Goal: Information Seeking & Learning: Learn about a topic

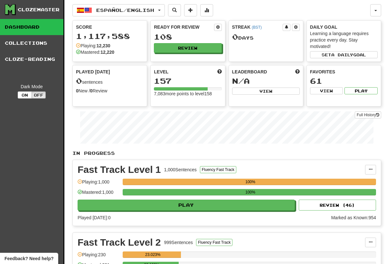
click at [217, 23] on div "Ready for Review 108 Review" at bounding box center [188, 38] width 74 height 35
click at [165, 6] on button "Español / English" at bounding box center [118, 10] width 92 height 12
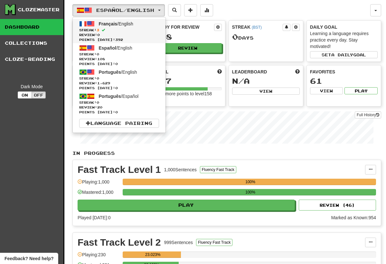
click at [131, 26] on link "Français / English Streak: 3 Review: 0 Points today: 392" at bounding box center [119, 31] width 93 height 24
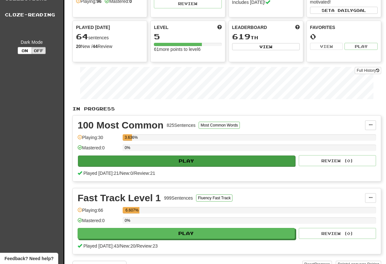
scroll to position [45, 0]
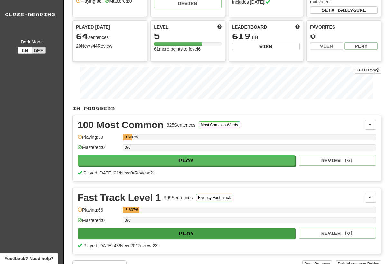
click at [273, 233] on button "Play" at bounding box center [186, 233] width 217 height 11
select select "**"
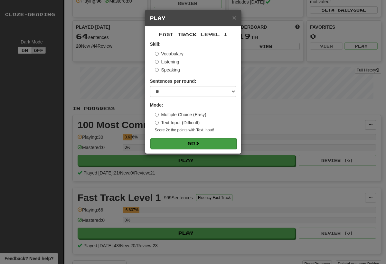
click at [226, 139] on button "Go" at bounding box center [193, 143] width 86 height 11
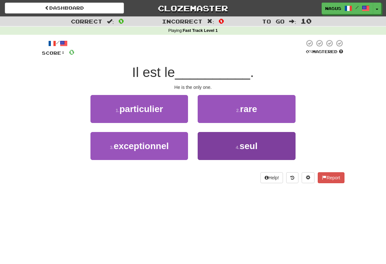
click at [252, 149] on span "seul" at bounding box center [249, 146] width 18 height 10
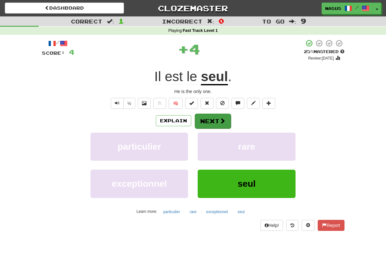
click at [212, 117] on button "Next" at bounding box center [213, 121] width 36 height 15
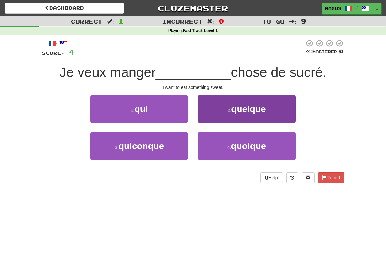
click at [248, 110] on span "quelque" at bounding box center [248, 109] width 34 height 10
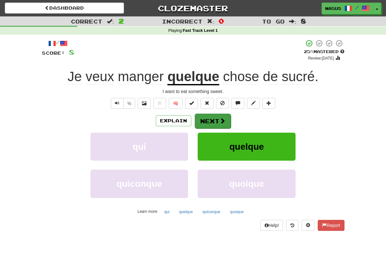
click at [212, 120] on button "Next" at bounding box center [213, 121] width 36 height 15
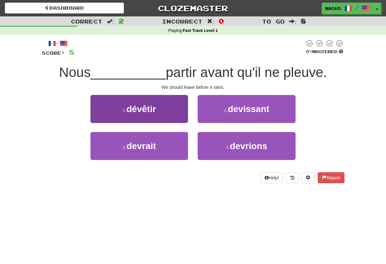
click at [187, 105] on button "1 . dévêtir" at bounding box center [140, 109] width 98 height 28
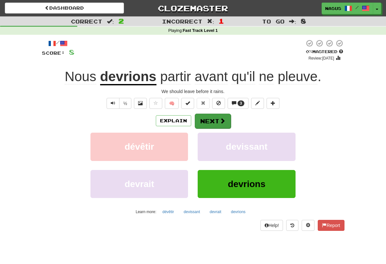
click at [213, 118] on button "Next" at bounding box center [213, 121] width 36 height 15
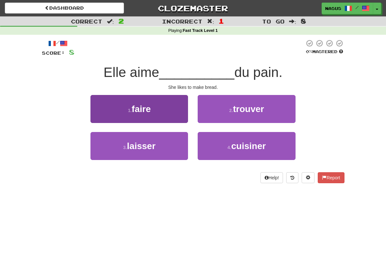
click at [166, 106] on button "1 . faire" at bounding box center [140, 109] width 98 height 28
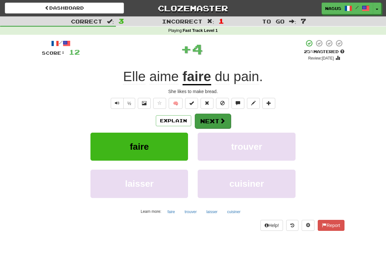
click at [212, 120] on button "Next" at bounding box center [213, 121] width 36 height 15
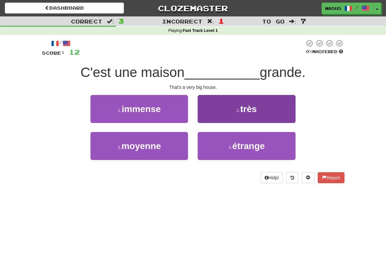
click at [252, 99] on button "2 . très" at bounding box center [247, 109] width 98 height 28
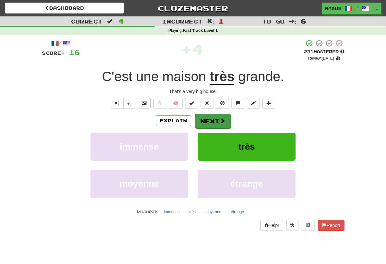
click at [214, 121] on button "Next" at bounding box center [213, 121] width 36 height 15
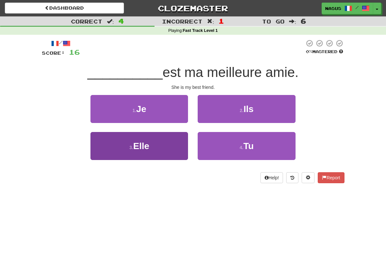
click at [166, 139] on button "3 . Elle" at bounding box center [140, 146] width 98 height 28
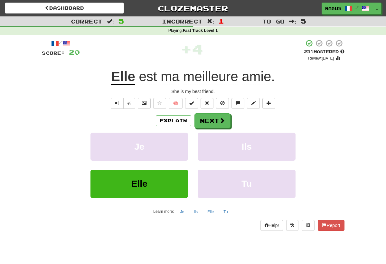
click at [324, 106] on div "½ 🧠" at bounding box center [193, 103] width 303 height 11
click at [213, 119] on button "Next" at bounding box center [213, 121] width 36 height 15
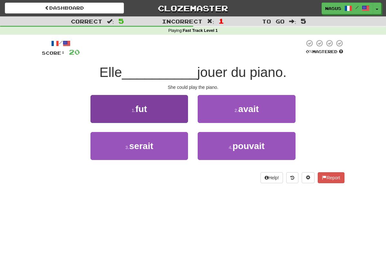
click at [168, 103] on button "1 . fut" at bounding box center [140, 109] width 98 height 28
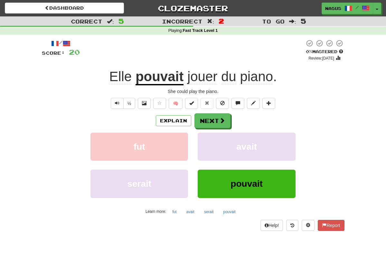
click at [213, 112] on div "/ Score: 20 0 % Mastered Review: 2025-08-16 Elle pouvait jouer du piano . She c…" at bounding box center [193, 134] width 303 height 191
click at [214, 122] on button "Next" at bounding box center [213, 121] width 36 height 15
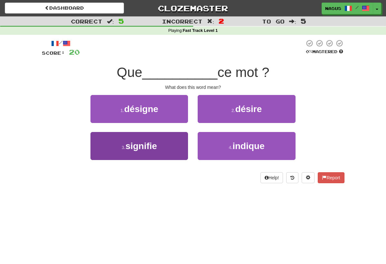
click at [147, 148] on span "signifie" at bounding box center [142, 146] width 32 height 10
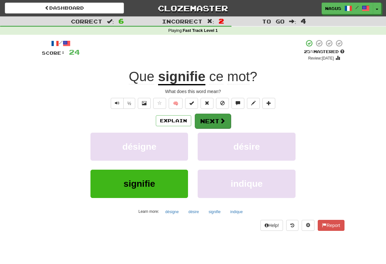
click at [208, 120] on button "Next" at bounding box center [213, 121] width 36 height 15
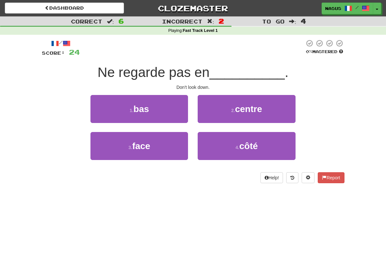
click at [142, 123] on div "1 . bas" at bounding box center [139, 113] width 107 height 37
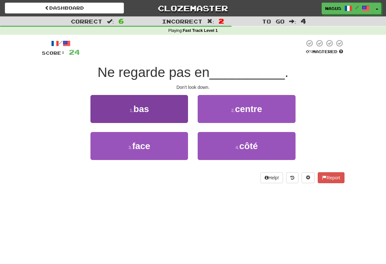
click at [144, 110] on span "bas" at bounding box center [141, 109] width 15 height 10
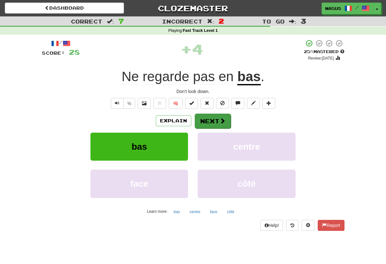
click at [207, 119] on button "Next" at bounding box center [213, 121] width 36 height 15
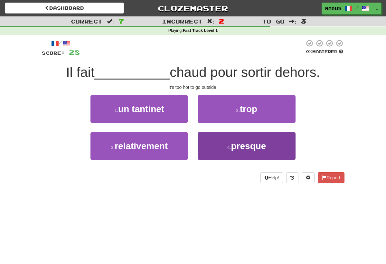
click at [221, 146] on button "4 . presque" at bounding box center [247, 146] width 98 height 28
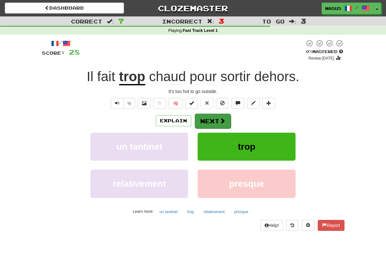
click at [215, 123] on button "Next" at bounding box center [213, 121] width 36 height 15
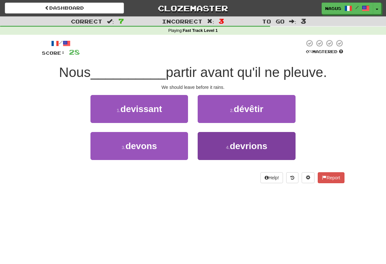
click at [234, 142] on span "devrions" at bounding box center [249, 146] width 38 height 10
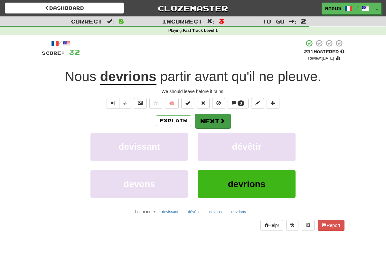
click at [218, 123] on button "Next" at bounding box center [213, 121] width 36 height 15
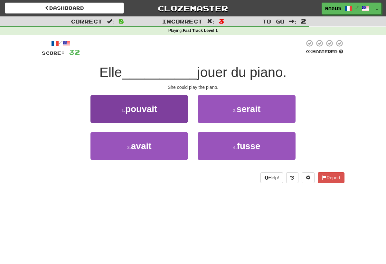
click at [151, 117] on button "1 . pouvait" at bounding box center [140, 109] width 98 height 28
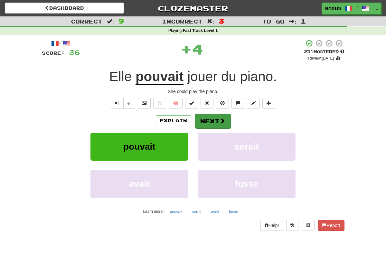
click at [225, 114] on button "Next" at bounding box center [213, 121] width 36 height 15
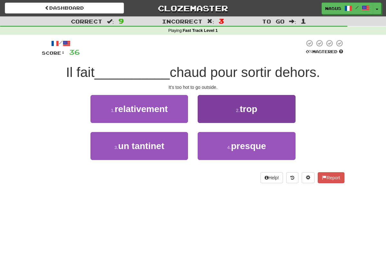
click at [240, 102] on button "2 . trop" at bounding box center [247, 109] width 98 height 28
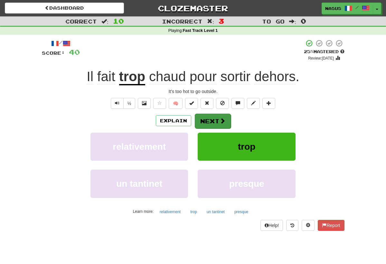
click at [213, 123] on button "Next" at bounding box center [213, 121] width 36 height 15
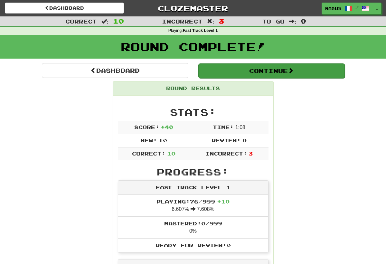
click at [269, 70] on button "Continue" at bounding box center [271, 70] width 147 height 15
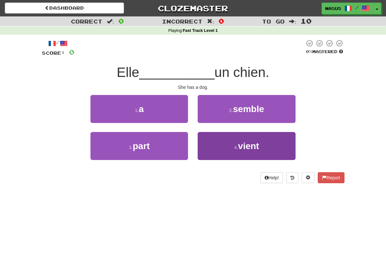
click at [272, 148] on button "4 . vient" at bounding box center [247, 146] width 98 height 28
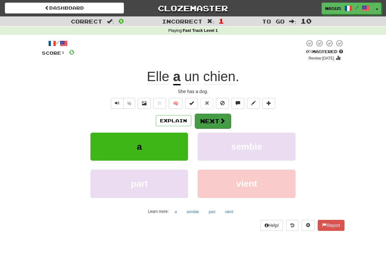
click at [217, 118] on button "Next" at bounding box center [213, 121] width 36 height 15
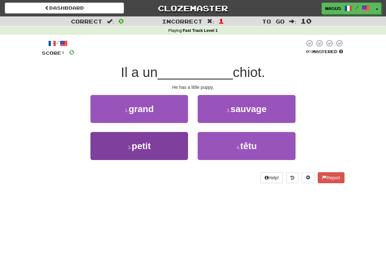
click at [158, 140] on button "3 . petit" at bounding box center [140, 146] width 98 height 28
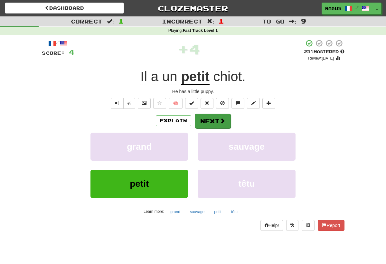
click at [221, 123] on span at bounding box center [223, 121] width 6 height 6
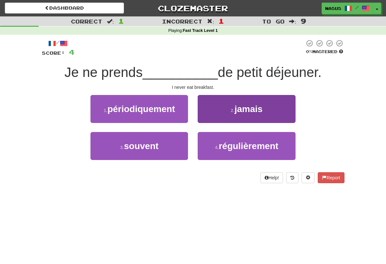
click at [239, 113] on span "jamais" at bounding box center [249, 109] width 28 height 10
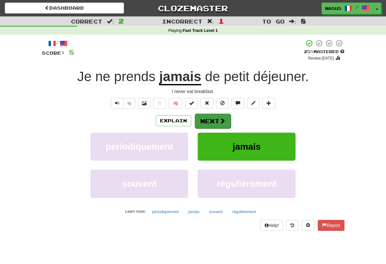
click at [221, 116] on button "Next" at bounding box center [213, 121] width 36 height 15
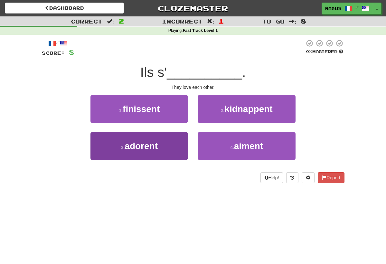
click at [168, 142] on button "3 . adorent" at bounding box center [140, 146] width 98 height 28
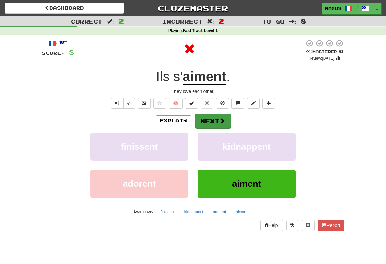
click at [214, 121] on button "Next" at bounding box center [213, 121] width 36 height 15
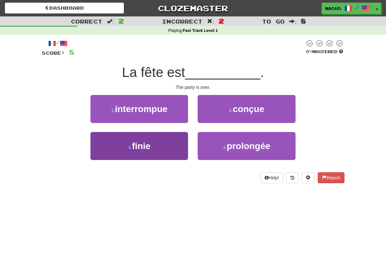
click at [176, 139] on button "3 . finie" at bounding box center [140, 146] width 98 height 28
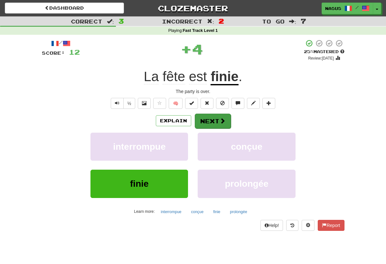
click at [217, 124] on button "Next" at bounding box center [213, 121] width 36 height 15
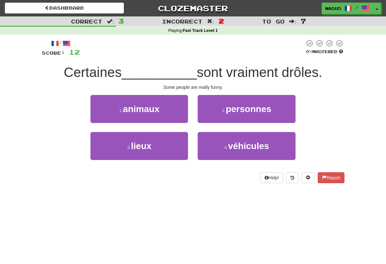
click at [197, 95] on div "2 . personnes" at bounding box center [246, 113] width 107 height 37
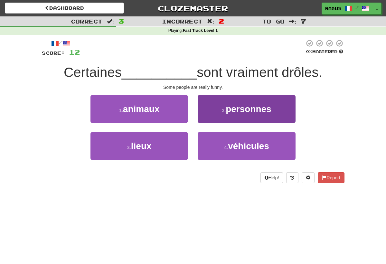
click at [246, 112] on span "personnes" at bounding box center [249, 109] width 46 height 10
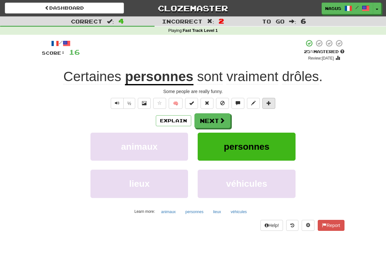
click at [275, 103] on button at bounding box center [269, 103] width 13 height 11
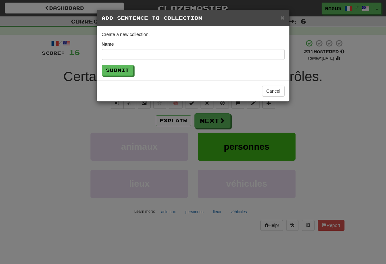
click at [206, 121] on div "× Add Sentence to Collection Create a new collection. Name Submit Cancel" at bounding box center [193, 132] width 386 height 264
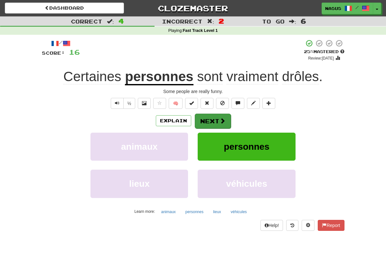
click at [207, 121] on button "Next" at bounding box center [213, 121] width 36 height 15
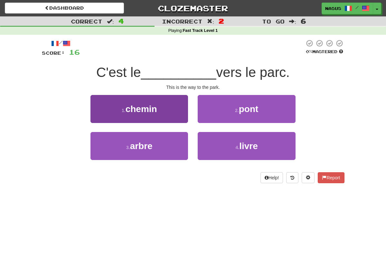
click at [178, 101] on button "1 . chemin" at bounding box center [140, 109] width 98 height 28
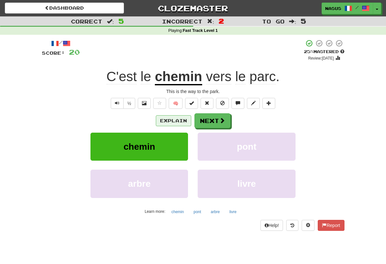
click at [181, 116] on button "Explain" at bounding box center [173, 120] width 35 height 11
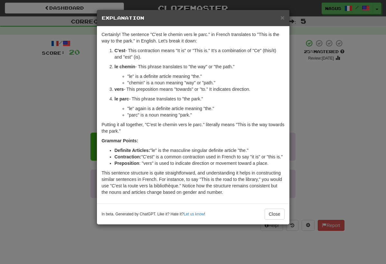
click at [317, 111] on div "× Explanation Certainly! The sentence "C'est le chemin vers le parc." in French…" at bounding box center [193, 132] width 386 height 264
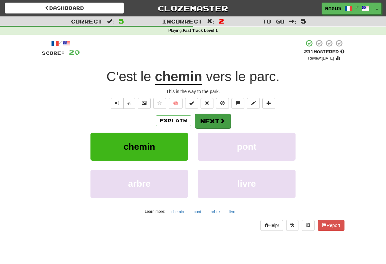
click at [221, 120] on span at bounding box center [223, 121] width 6 height 6
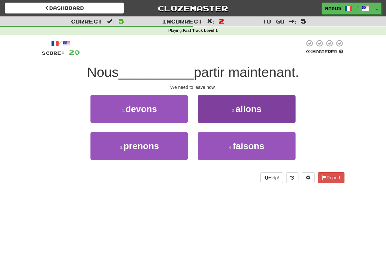
click at [239, 114] on button "2 . allons" at bounding box center [247, 109] width 98 height 28
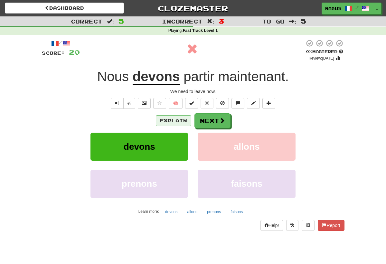
click at [176, 120] on button "Explain" at bounding box center [173, 120] width 35 height 11
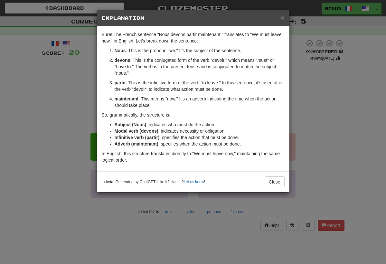
click at [314, 105] on div "× Explanation Sure! The French sentence "Nous devons partir maintenant." transl…" at bounding box center [193, 132] width 386 height 264
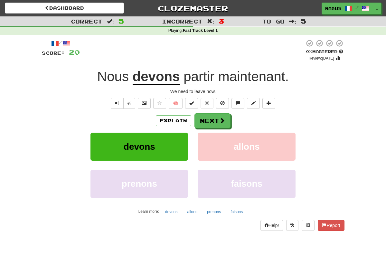
click at [314, 105] on div "½ 🧠" at bounding box center [193, 103] width 303 height 11
click at [208, 120] on button "Next" at bounding box center [213, 121] width 36 height 15
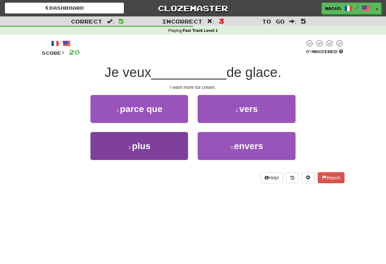
click at [173, 132] on button "3 . plus" at bounding box center [140, 146] width 98 height 28
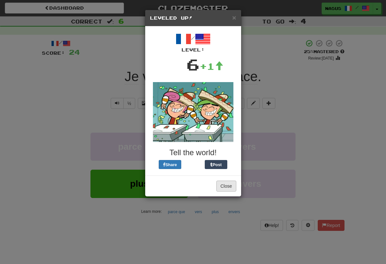
click at [228, 185] on button "Close" at bounding box center [226, 186] width 20 height 11
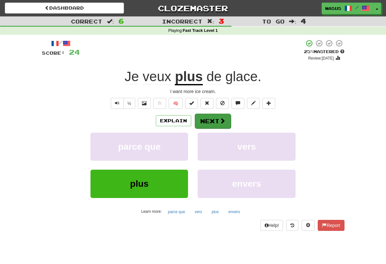
click at [216, 122] on button "Next" at bounding box center [213, 121] width 36 height 15
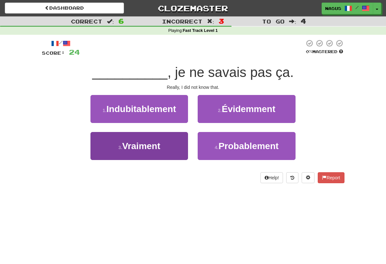
click at [156, 141] on span "Vraiment" at bounding box center [141, 146] width 38 height 10
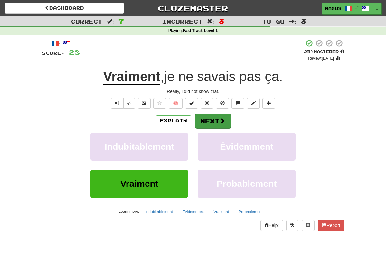
click at [213, 121] on button "Next" at bounding box center [213, 121] width 36 height 15
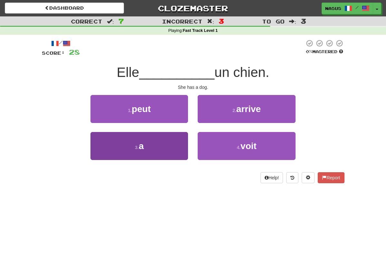
click at [172, 139] on button "3 . a" at bounding box center [140, 146] width 98 height 28
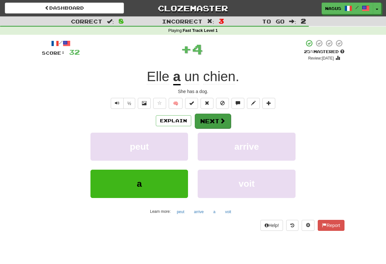
click at [212, 120] on button "Next" at bounding box center [213, 121] width 36 height 15
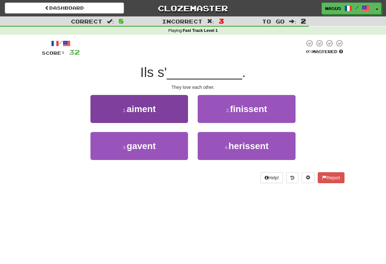
click at [155, 107] on span "aiment" at bounding box center [141, 109] width 29 height 10
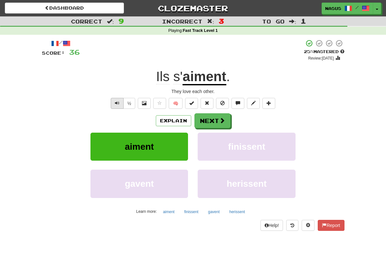
click at [116, 103] on span "Text-to-speech controls" at bounding box center [117, 103] width 5 height 5
click at [126, 102] on button "½" at bounding box center [129, 103] width 12 height 11
click at [213, 120] on button "Next" at bounding box center [213, 121] width 36 height 15
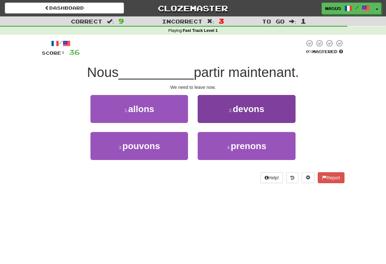
click at [236, 121] on button "2 . devons" at bounding box center [247, 109] width 98 height 28
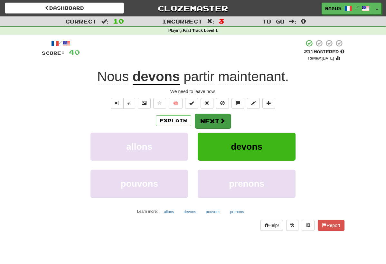
click at [207, 125] on button "Next" at bounding box center [213, 121] width 36 height 15
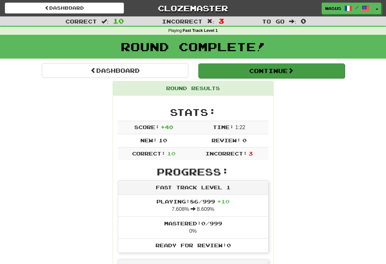
click at [271, 67] on button "Continue" at bounding box center [271, 70] width 147 height 15
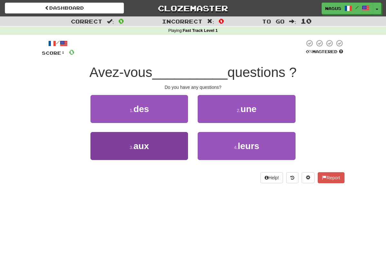
click at [168, 138] on button "3 . aux" at bounding box center [140, 146] width 98 height 28
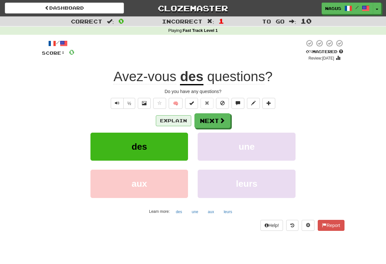
click at [176, 121] on button "Explain" at bounding box center [173, 120] width 35 height 11
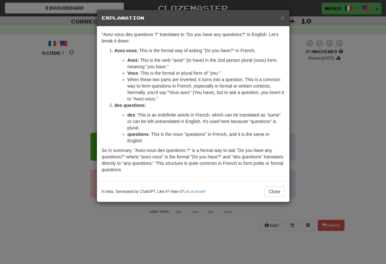
click at [314, 111] on div "× Explanation "Avez-vous des questions ?" translates to "Do you have any questi…" at bounding box center [193, 132] width 386 height 264
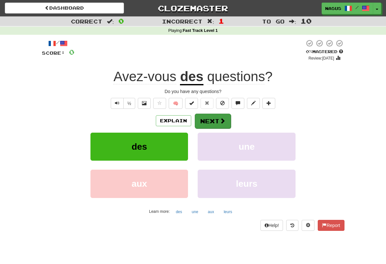
click at [225, 118] on span at bounding box center [223, 121] width 6 height 6
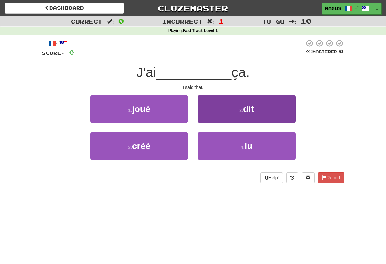
click at [246, 106] on span "dit" at bounding box center [248, 109] width 11 height 10
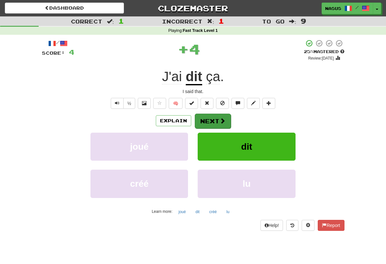
click at [212, 116] on button "Next" at bounding box center [213, 121] width 36 height 15
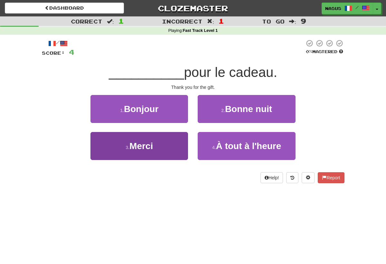
click at [181, 143] on button "3 . Merci" at bounding box center [140, 146] width 98 height 28
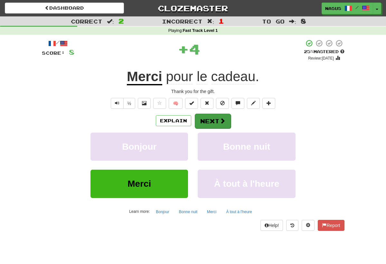
click at [213, 119] on button "Next" at bounding box center [213, 121] width 36 height 15
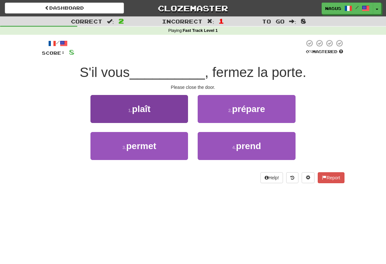
click at [149, 97] on button "1 . plaît" at bounding box center [140, 109] width 98 height 28
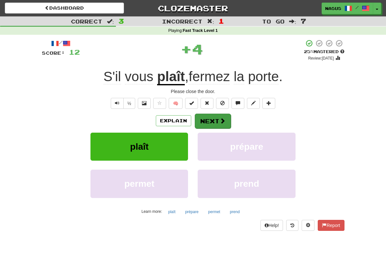
click at [220, 120] on span at bounding box center [223, 121] width 6 height 6
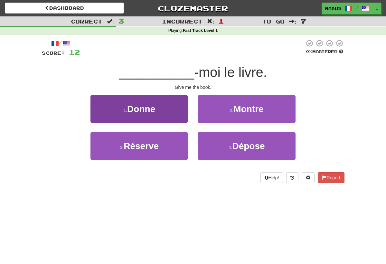
click at [158, 110] on button "1 . Donne" at bounding box center [140, 109] width 98 height 28
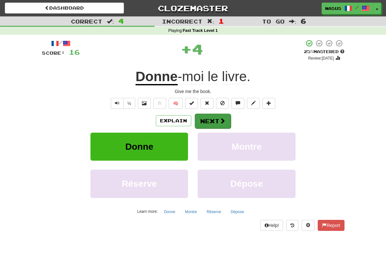
click at [214, 118] on button "Next" at bounding box center [213, 121] width 36 height 15
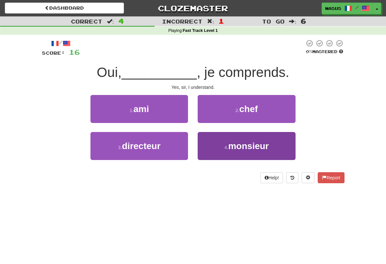
click at [250, 147] on span "monsieur" at bounding box center [248, 146] width 41 height 10
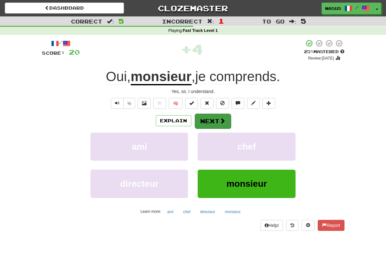
click at [217, 121] on button "Next" at bounding box center [213, 121] width 36 height 15
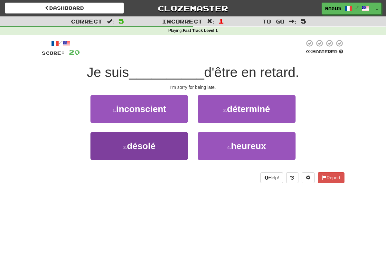
click at [162, 139] on button "3 . désolé" at bounding box center [140, 146] width 98 height 28
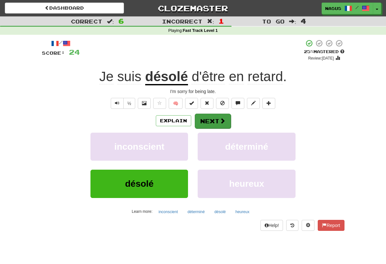
click at [219, 116] on button "Next" at bounding box center [213, 121] width 36 height 15
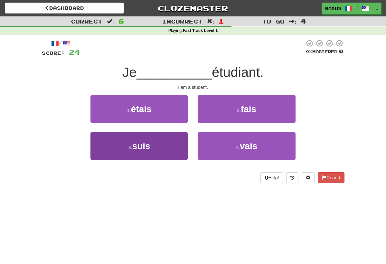
click at [176, 143] on button "3 . suis" at bounding box center [140, 146] width 98 height 28
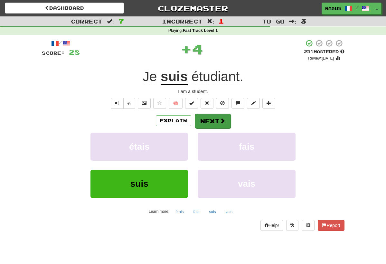
click at [214, 120] on button "Next" at bounding box center [213, 121] width 36 height 15
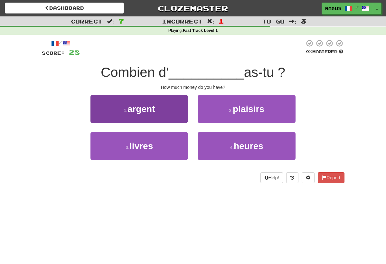
click at [150, 117] on button "1 . argent" at bounding box center [140, 109] width 98 height 28
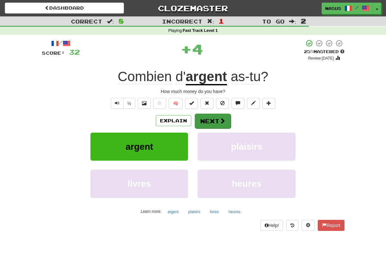
click at [209, 124] on button "Next" at bounding box center [213, 121] width 36 height 15
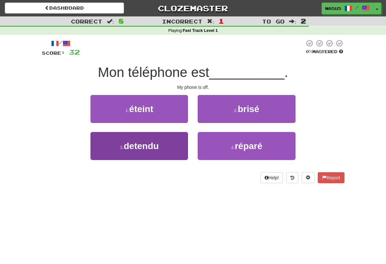
click at [169, 149] on button "3 . detendu" at bounding box center [140, 146] width 98 height 28
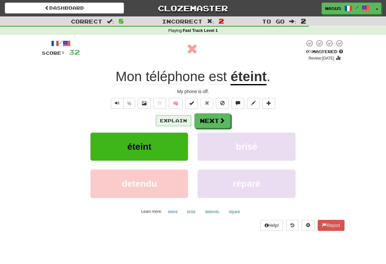
click at [170, 120] on button "Explain" at bounding box center [173, 120] width 35 height 11
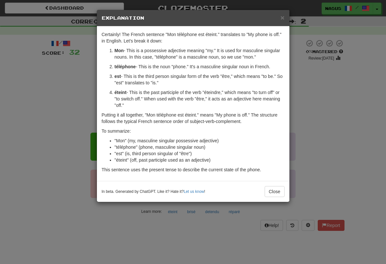
click at [319, 91] on div "× Explanation Certainly! The French sentence "Mon téléphone est éteint." transl…" at bounding box center [193, 132] width 386 height 264
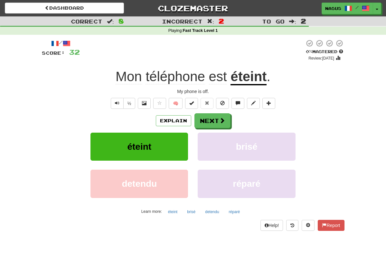
click at [319, 91] on div "My phone is off." at bounding box center [193, 91] width 303 height 6
click at [208, 124] on button "Next" at bounding box center [213, 121] width 36 height 15
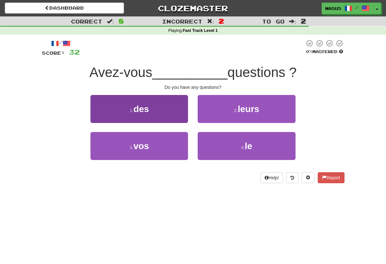
click at [161, 110] on button "1 . des" at bounding box center [140, 109] width 98 height 28
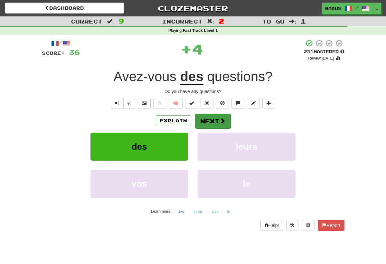
click at [207, 127] on button "Next" at bounding box center [213, 121] width 36 height 15
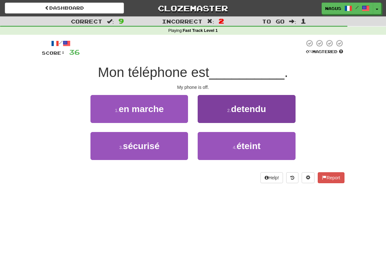
click at [224, 118] on button "2 . detendu" at bounding box center [247, 109] width 98 height 28
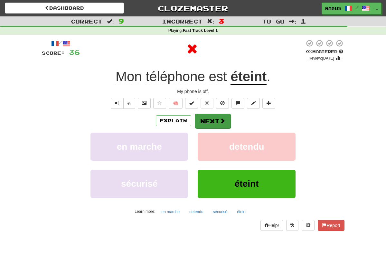
click at [205, 124] on button "Next" at bounding box center [213, 121] width 36 height 15
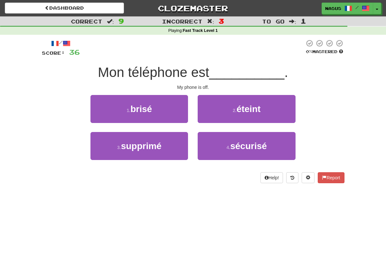
click at [205, 124] on div "2 . éteint" at bounding box center [246, 113] width 107 height 37
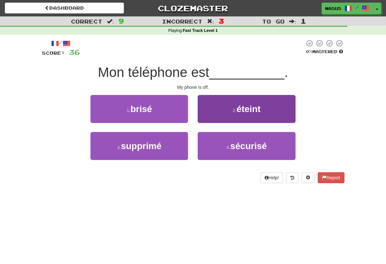
click at [235, 120] on button "2 . éteint" at bounding box center [247, 109] width 98 height 28
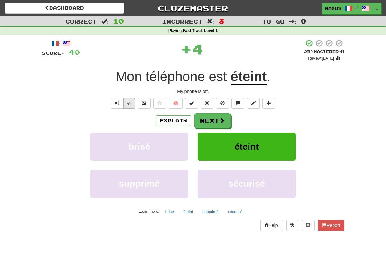
click at [130, 105] on button "½" at bounding box center [129, 103] width 12 height 11
click at [209, 120] on button "Next" at bounding box center [213, 121] width 36 height 15
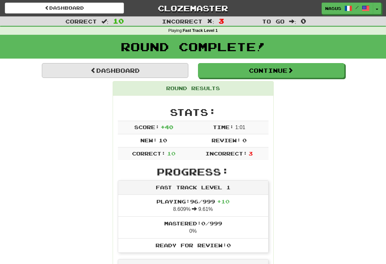
click at [149, 71] on link "Dashboard" at bounding box center [115, 70] width 147 height 15
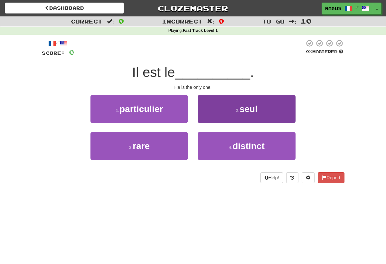
click at [244, 114] on button "2 . [GEOGRAPHIC_DATA]" at bounding box center [247, 109] width 98 height 28
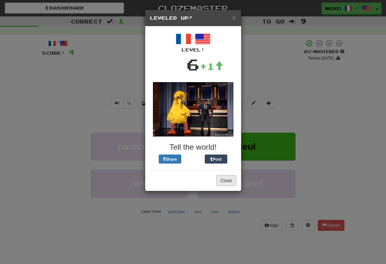
click at [226, 177] on button "Close" at bounding box center [226, 180] width 20 height 11
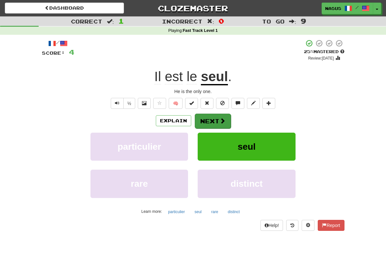
click at [215, 121] on button "Next" at bounding box center [213, 121] width 36 height 15
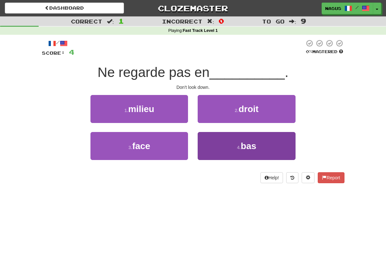
click at [248, 144] on span "bas" at bounding box center [248, 146] width 15 height 10
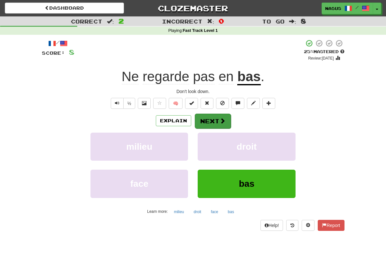
click at [218, 117] on button "Next" at bounding box center [213, 121] width 36 height 15
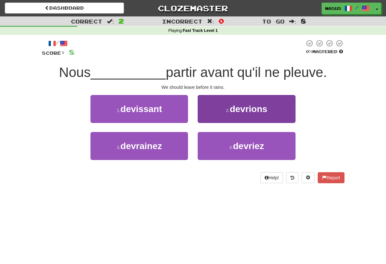
click at [223, 107] on button "2 . devrions" at bounding box center [247, 109] width 98 height 28
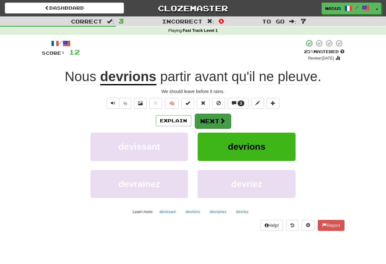
click at [206, 116] on button "Next" at bounding box center [213, 121] width 36 height 15
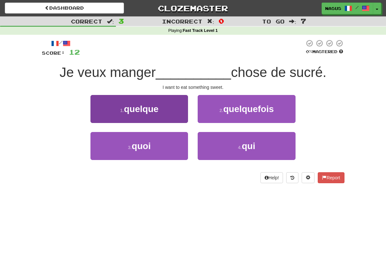
click at [166, 108] on button "1 . quelque" at bounding box center [140, 109] width 98 height 28
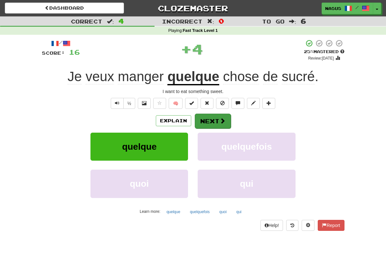
click at [216, 120] on button "Next" at bounding box center [213, 121] width 36 height 15
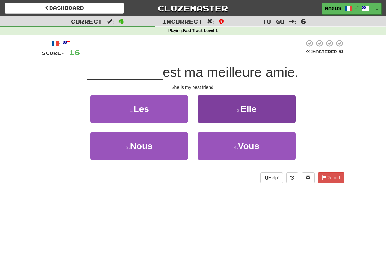
click at [245, 116] on button "2 . Elle" at bounding box center [247, 109] width 98 height 28
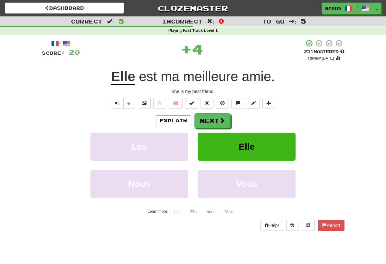
click at [245, 116] on div "Explain Next" at bounding box center [193, 120] width 303 height 15
click at [216, 122] on button "Next" at bounding box center [213, 121] width 36 height 15
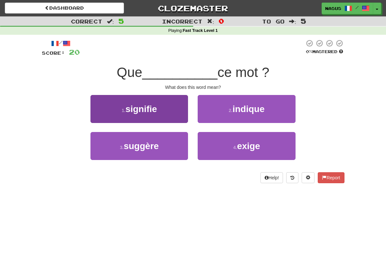
click at [154, 112] on span "signifie" at bounding box center [142, 109] width 32 height 10
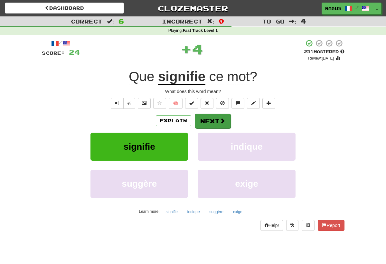
click at [222, 116] on button "Next" at bounding box center [213, 121] width 36 height 15
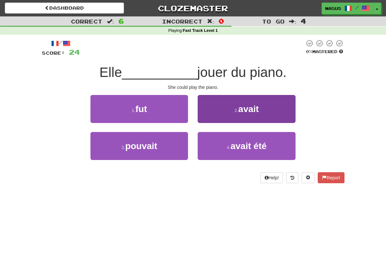
click at [240, 108] on span "avait" at bounding box center [248, 109] width 21 height 10
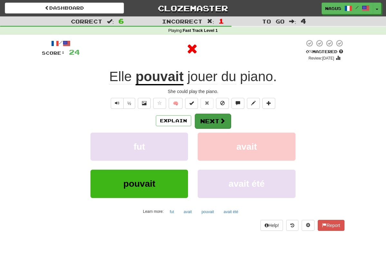
click at [216, 117] on button "Next" at bounding box center [213, 121] width 36 height 15
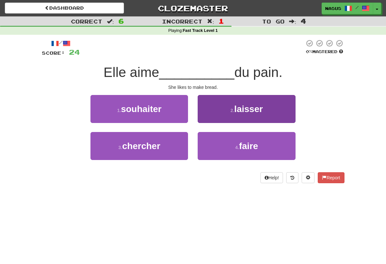
click at [243, 110] on span "laisser" at bounding box center [249, 109] width 29 height 10
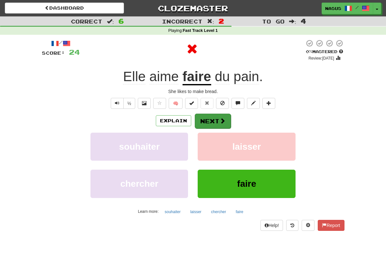
click at [216, 123] on button "Next" at bounding box center [213, 121] width 36 height 15
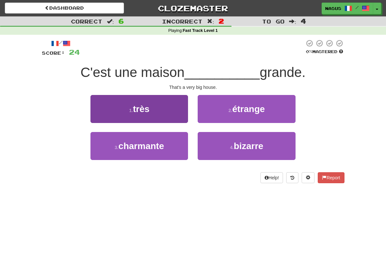
click at [169, 114] on button "1 . très" at bounding box center [140, 109] width 98 height 28
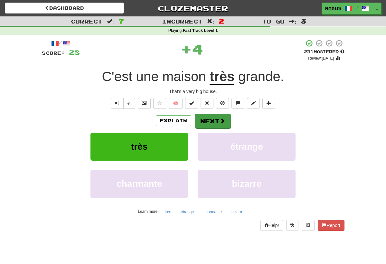
click at [220, 120] on span at bounding box center [223, 121] width 6 height 6
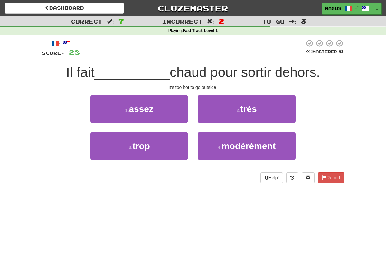
click at [220, 120] on button "2 . très" at bounding box center [247, 109] width 98 height 28
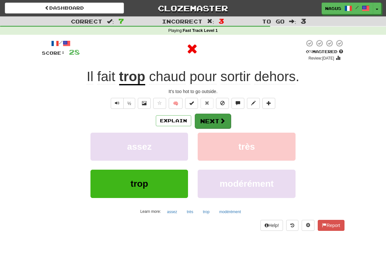
click at [220, 123] on span at bounding box center [223, 121] width 6 height 6
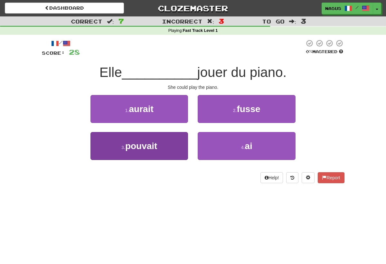
click at [175, 139] on button "3 . pouvait" at bounding box center [140, 146] width 98 height 28
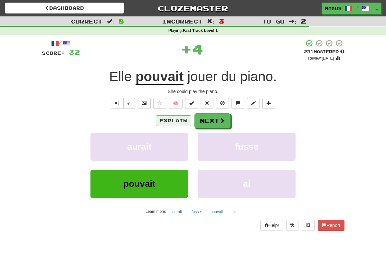
click at [175, 118] on button "Explain" at bounding box center [173, 120] width 35 height 11
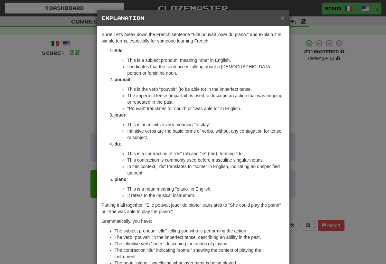
click at [302, 119] on div "× Explanation Sure! Let's break down the French sentence "Elle pouvait jouer du…" at bounding box center [193, 132] width 386 height 264
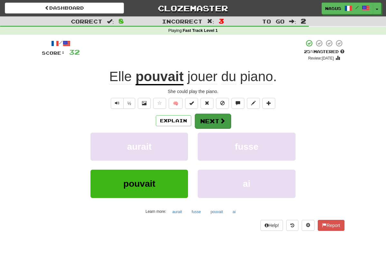
click at [225, 119] on button "Next" at bounding box center [213, 121] width 36 height 15
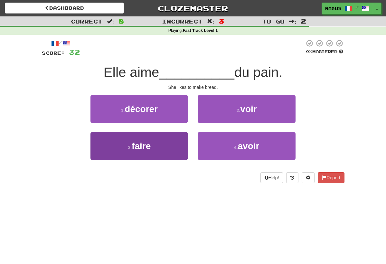
click at [181, 141] on button "3 . faire" at bounding box center [140, 146] width 98 height 28
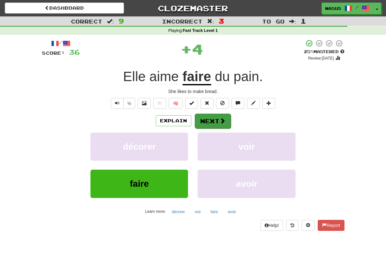
click at [212, 120] on button "Next" at bounding box center [213, 121] width 36 height 15
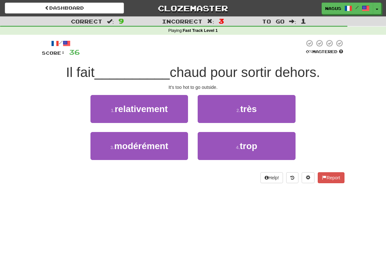
click at [212, 120] on button "2 . très" at bounding box center [247, 109] width 98 height 28
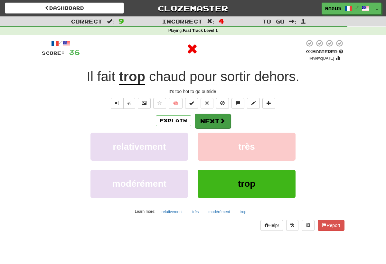
click at [217, 121] on button "Next" at bounding box center [213, 121] width 36 height 15
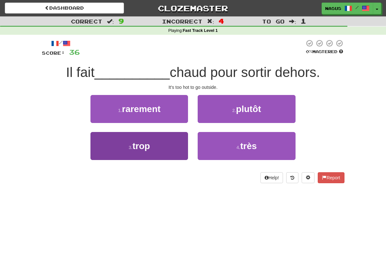
click at [142, 149] on span "trop" at bounding box center [140, 146] width 17 height 10
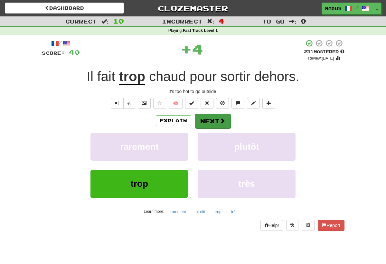
click at [211, 118] on button "Next" at bounding box center [213, 121] width 36 height 15
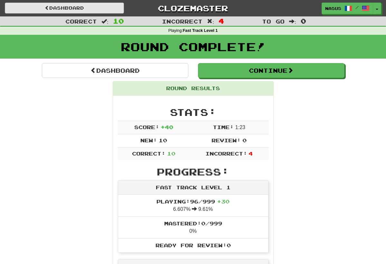
click at [74, 7] on link "Dashboard" at bounding box center [64, 8] width 119 height 11
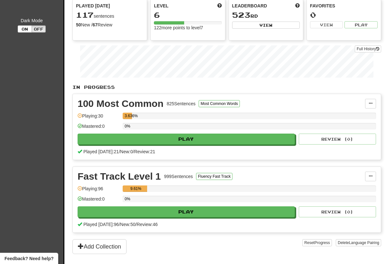
scroll to position [67, 0]
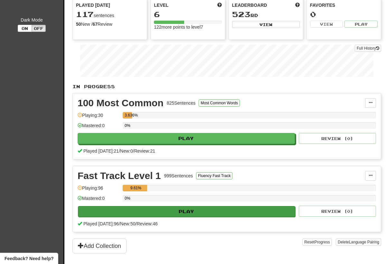
click at [156, 211] on button "Play" at bounding box center [186, 211] width 217 height 11
select select "**"
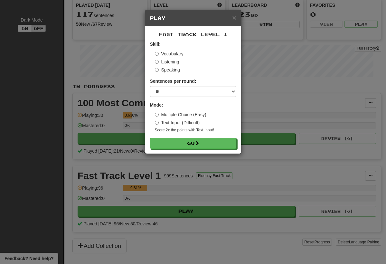
click at [104, 139] on div "× Play Fast Track Level 1 Skill: Vocabulary Listening Speaking Sentences per ro…" at bounding box center [193, 132] width 386 height 264
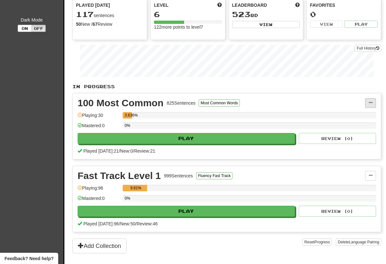
click at [370, 102] on span at bounding box center [371, 103] width 4 height 4
click at [347, 129] on span "Unpin from Dashboard" at bounding box center [346, 129] width 45 height 5
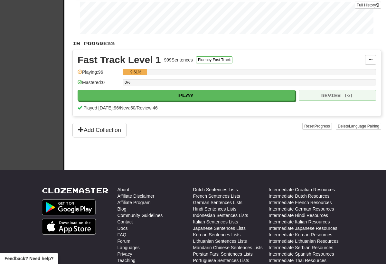
scroll to position [110, 0]
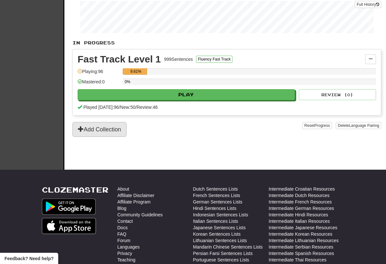
click at [91, 126] on button "Add Collection" at bounding box center [99, 129] width 54 height 15
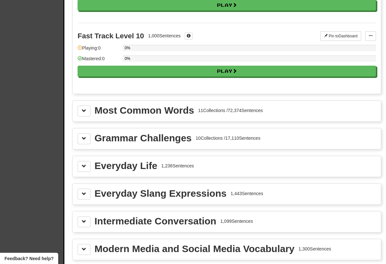
scroll to position [630, 0]
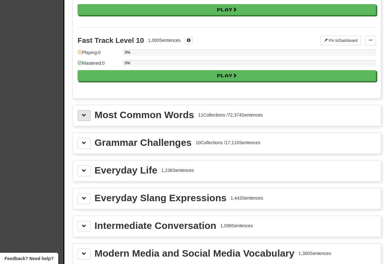
click at [81, 114] on button at bounding box center [84, 115] width 13 height 11
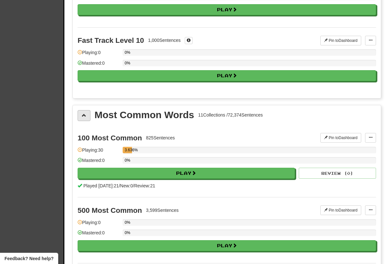
click at [81, 114] on button at bounding box center [84, 115] width 13 height 11
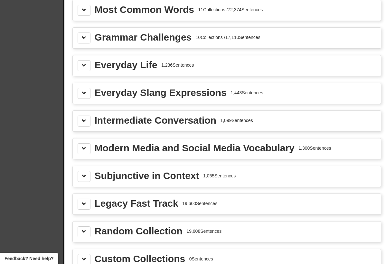
scroll to position [736, 0]
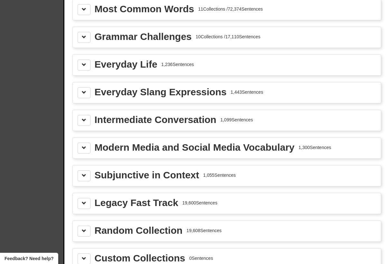
click at [143, 122] on div "Intermediate Conversation" at bounding box center [156, 120] width 122 height 10
click at [83, 122] on span at bounding box center [84, 120] width 5 height 5
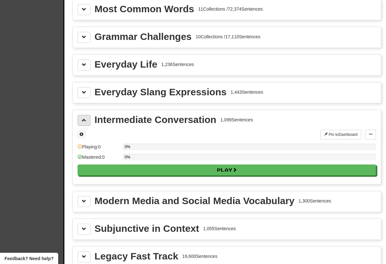
click at [83, 122] on span at bounding box center [84, 120] width 5 height 5
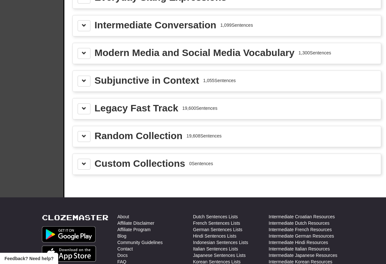
scroll to position [831, 0]
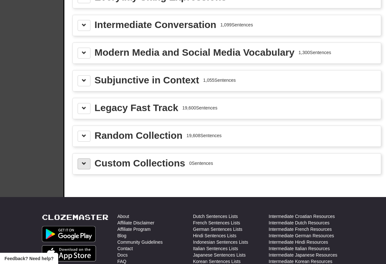
click at [89, 165] on button at bounding box center [84, 163] width 13 height 11
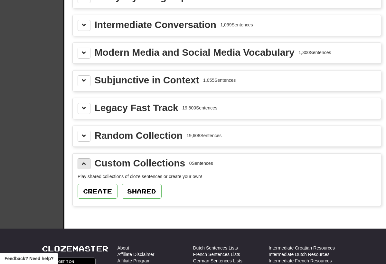
click at [89, 165] on button at bounding box center [84, 163] width 13 height 11
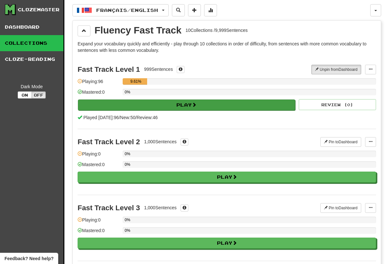
scroll to position [0, 0]
click at [244, 105] on button "Play" at bounding box center [186, 105] width 217 height 11
select select "**"
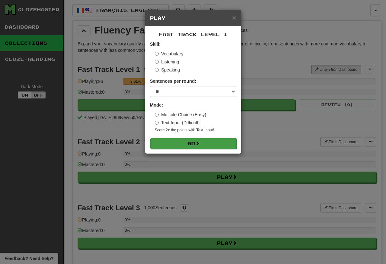
click at [212, 142] on button "Go" at bounding box center [193, 143] width 86 height 11
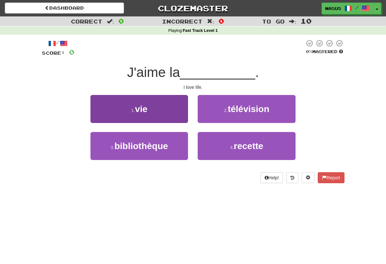
click at [176, 109] on button "1 . vie" at bounding box center [140, 109] width 98 height 28
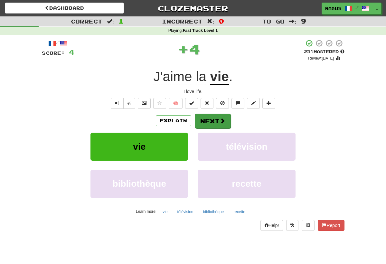
click at [213, 121] on button "Next" at bounding box center [213, 121] width 36 height 15
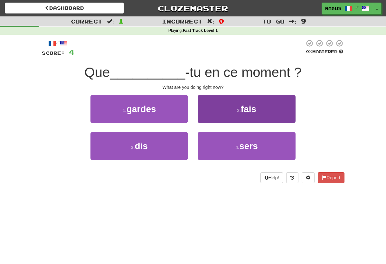
click at [220, 103] on button "2 . fais" at bounding box center [247, 109] width 98 height 28
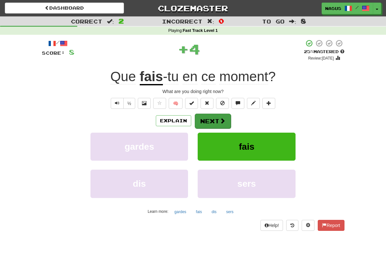
click at [202, 118] on button "Next" at bounding box center [213, 121] width 36 height 15
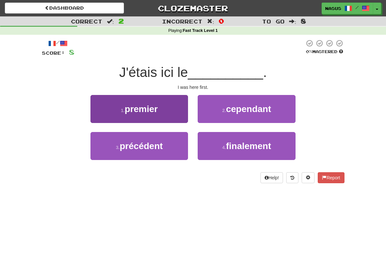
click at [157, 105] on span "premier" at bounding box center [141, 109] width 33 height 10
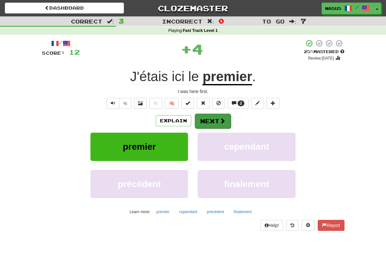
click at [220, 123] on span at bounding box center [223, 121] width 6 height 6
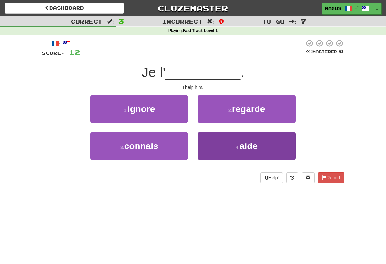
click at [240, 149] on span "aide" at bounding box center [249, 146] width 18 height 10
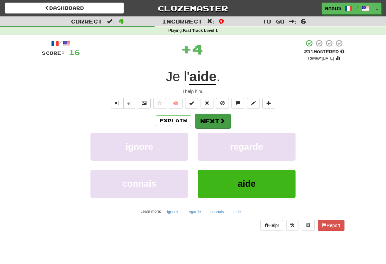
click at [215, 120] on button "Next" at bounding box center [213, 121] width 36 height 15
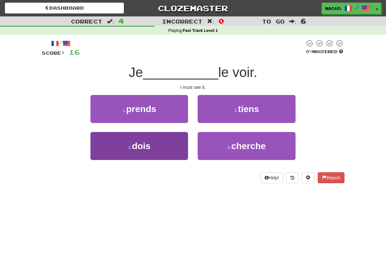
click at [167, 146] on button "3 . dois" at bounding box center [140, 146] width 98 height 28
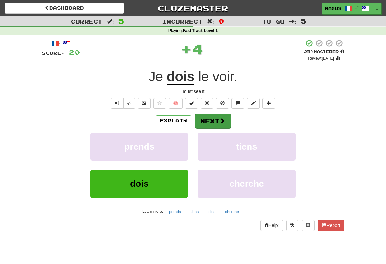
click at [222, 118] on span at bounding box center [223, 121] width 6 height 6
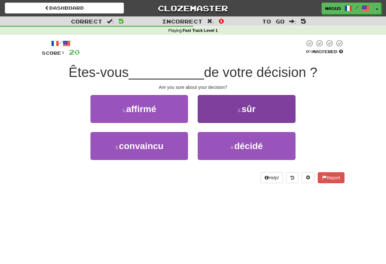
click at [216, 107] on button "2 . sûr" at bounding box center [247, 109] width 98 height 28
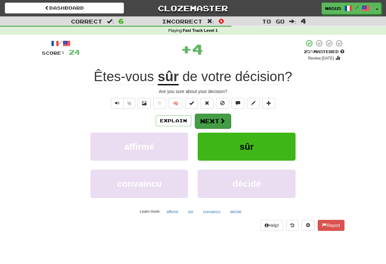
click at [216, 116] on button "Next" at bounding box center [213, 121] width 36 height 15
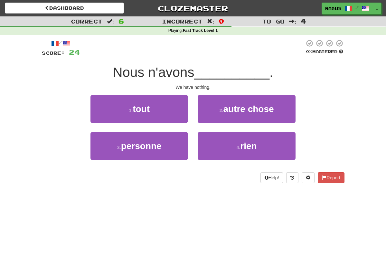
click at [182, 72] on span "Nous n'avons" at bounding box center [154, 72] width 82 height 15
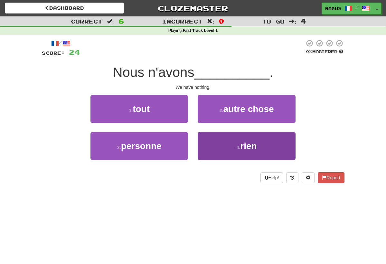
click at [242, 137] on button "4 . rien" at bounding box center [247, 146] width 98 height 28
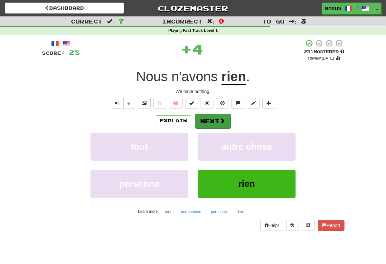
click at [215, 118] on button "Next" at bounding box center [213, 121] width 36 height 15
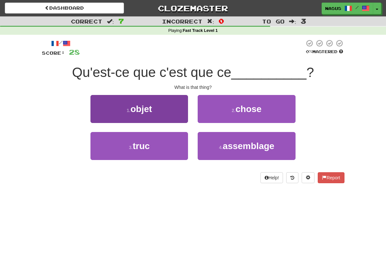
click at [158, 106] on button "1 . objet" at bounding box center [140, 109] width 98 height 28
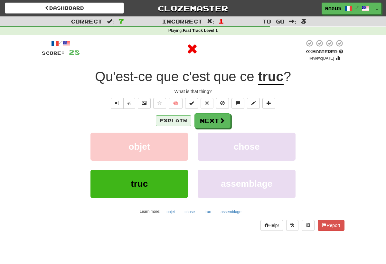
click at [177, 122] on button "Explain" at bounding box center [173, 120] width 35 height 11
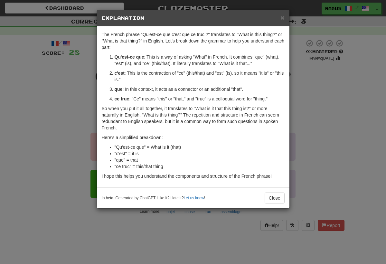
click at [310, 109] on div "× Explanation The French phrase "Qu'est-ce que c'est que ce truc ?" translates …" at bounding box center [193, 132] width 386 height 264
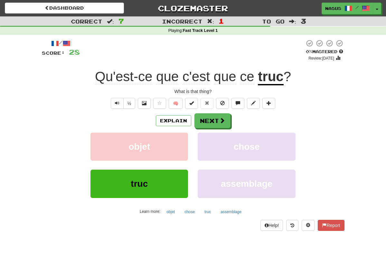
click at [231, 115] on div "Explain Next" at bounding box center [193, 120] width 303 height 15
click at [225, 118] on span at bounding box center [223, 121] width 6 height 6
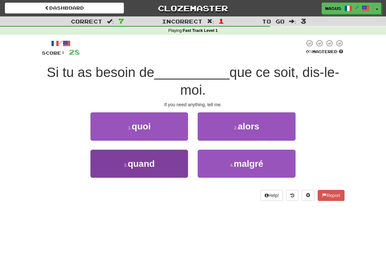
click at [138, 159] on span "quand" at bounding box center [141, 164] width 27 height 10
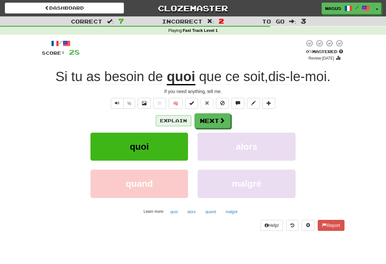
click at [177, 118] on button "Explain" at bounding box center [173, 120] width 35 height 11
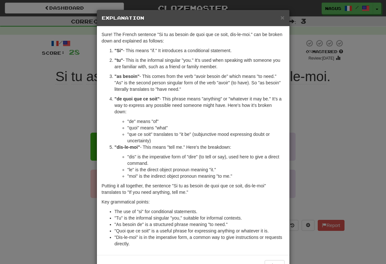
click at [337, 117] on div "× Explanation Sure! The French sentence "Si tu as besoin de quoi que ce soit, d…" at bounding box center [193, 132] width 386 height 264
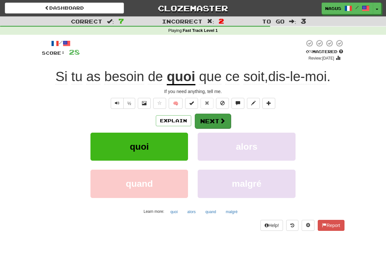
click at [209, 117] on button "Next" at bounding box center [213, 121] width 36 height 15
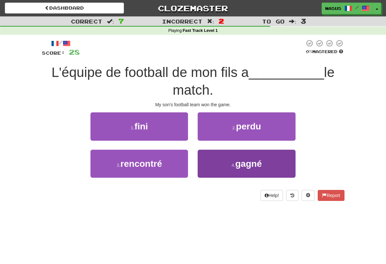
click at [240, 159] on span "gagné" at bounding box center [248, 164] width 26 height 10
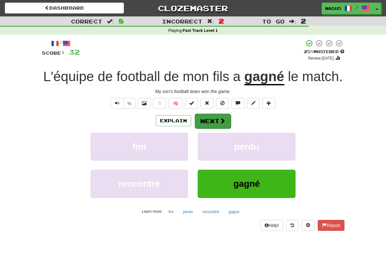
click at [212, 129] on button "Next" at bounding box center [213, 121] width 36 height 15
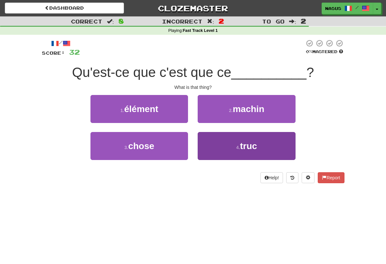
click at [246, 150] on span "truc" at bounding box center [248, 146] width 17 height 10
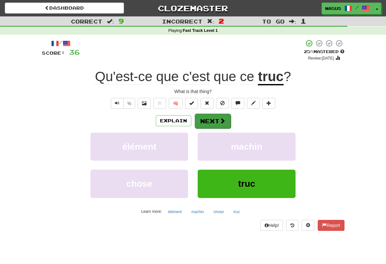
click at [213, 116] on button "Next" at bounding box center [213, 121] width 36 height 15
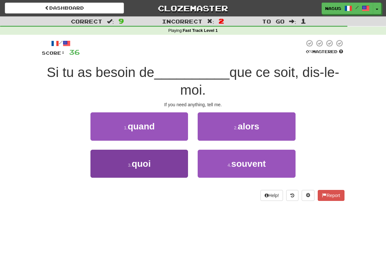
click at [153, 165] on button "3 . quoi" at bounding box center [140, 164] width 98 height 28
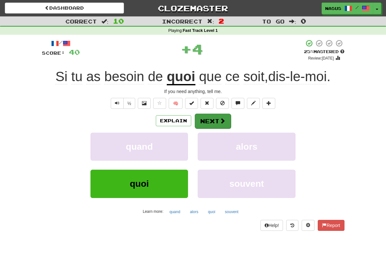
click at [212, 119] on button "Next" at bounding box center [213, 121] width 36 height 15
